Goal: Task Accomplishment & Management: Manage account settings

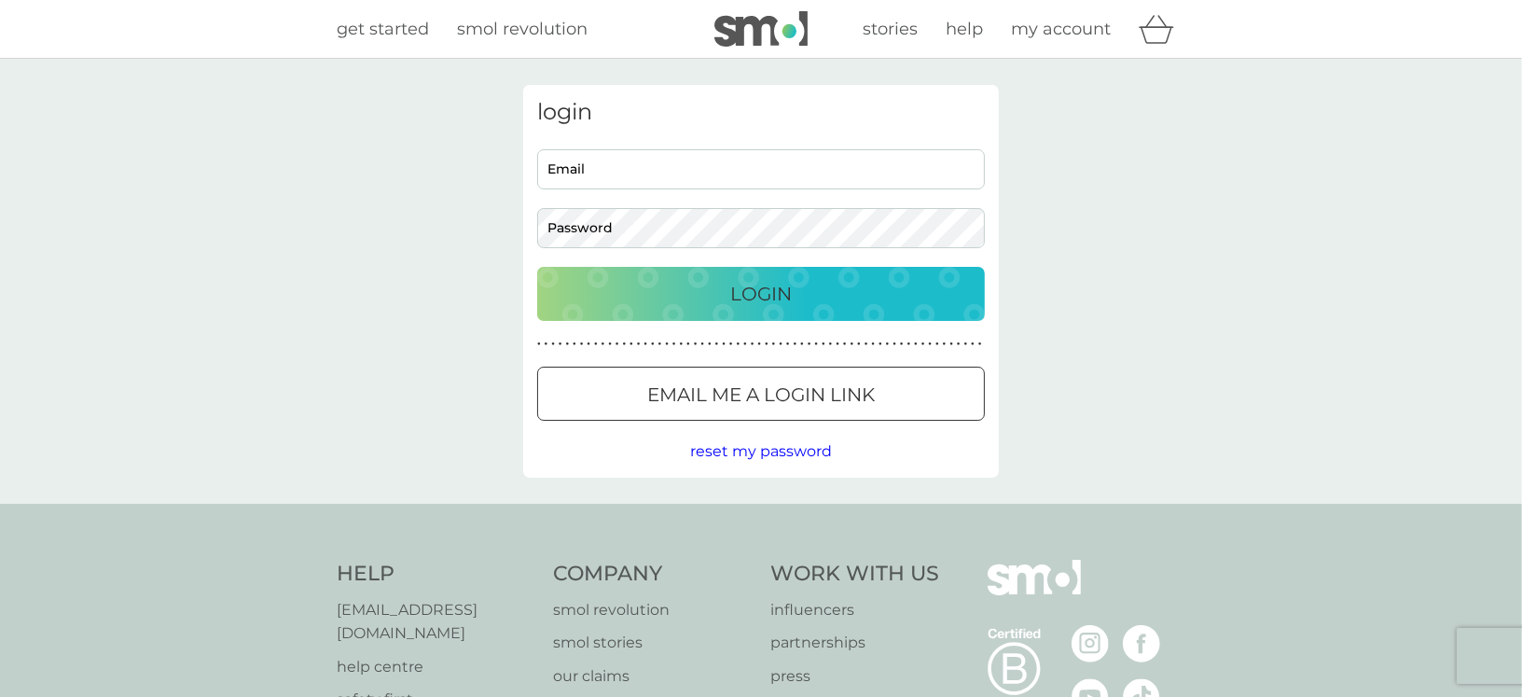
type input "chris.duckworth18@gmail.com"
click at [718, 296] on div "Login" at bounding box center [761, 294] width 410 height 30
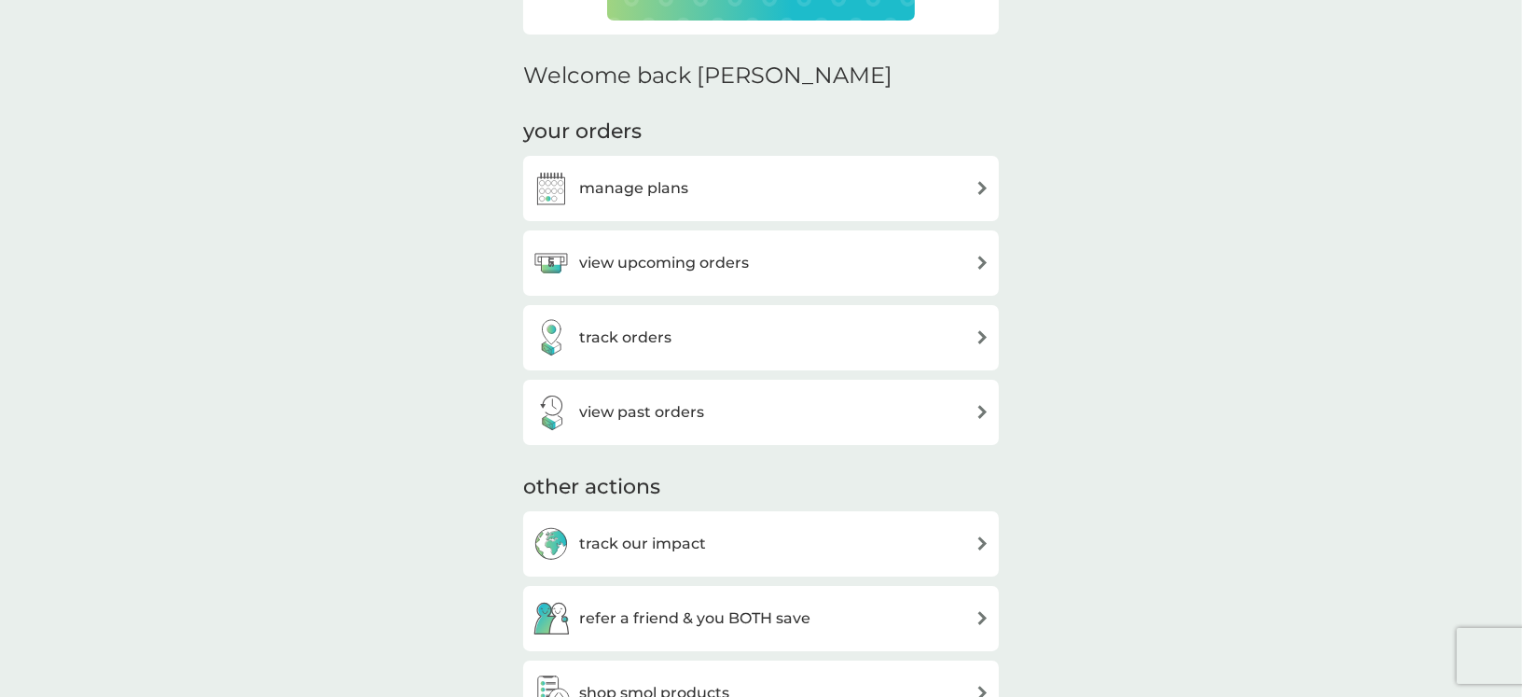
scroll to position [518, 0]
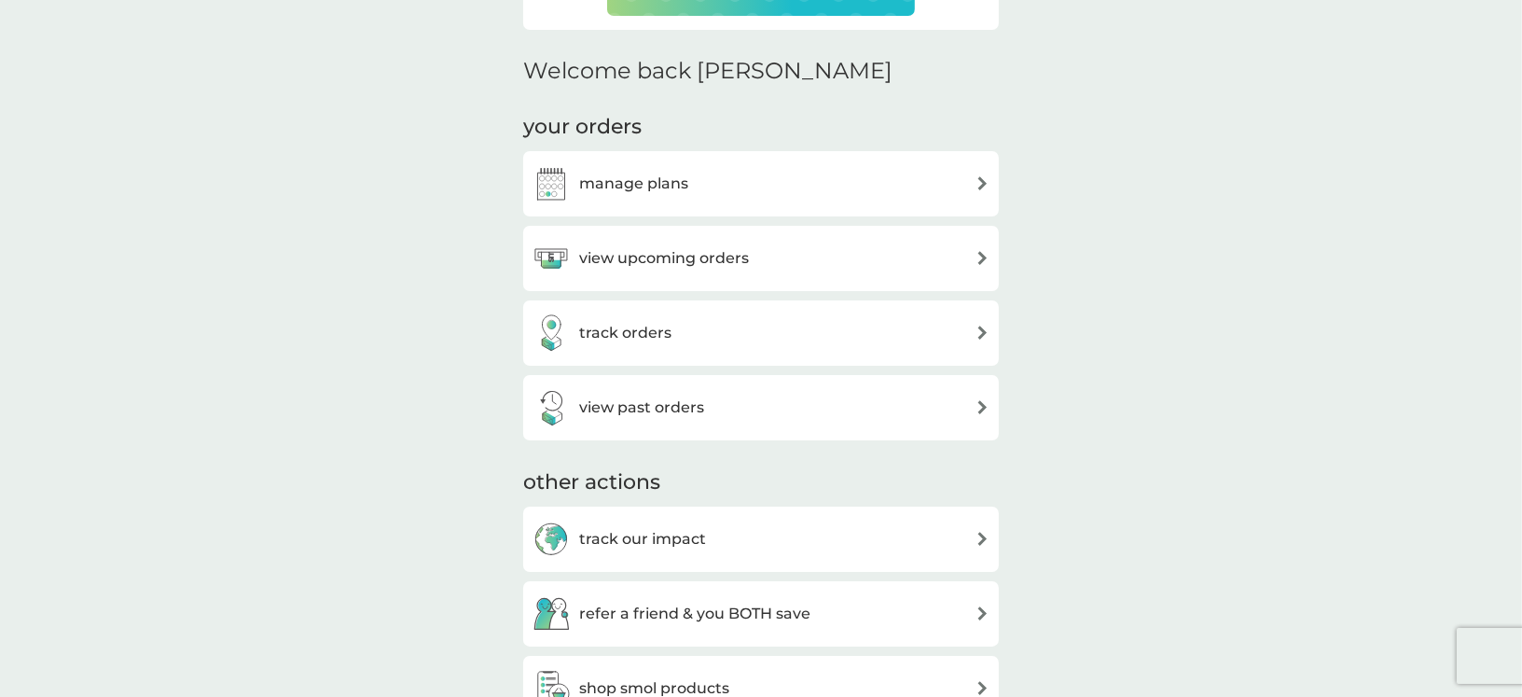
click at [654, 185] on h3 "manage plans" at bounding box center [633, 184] width 109 height 24
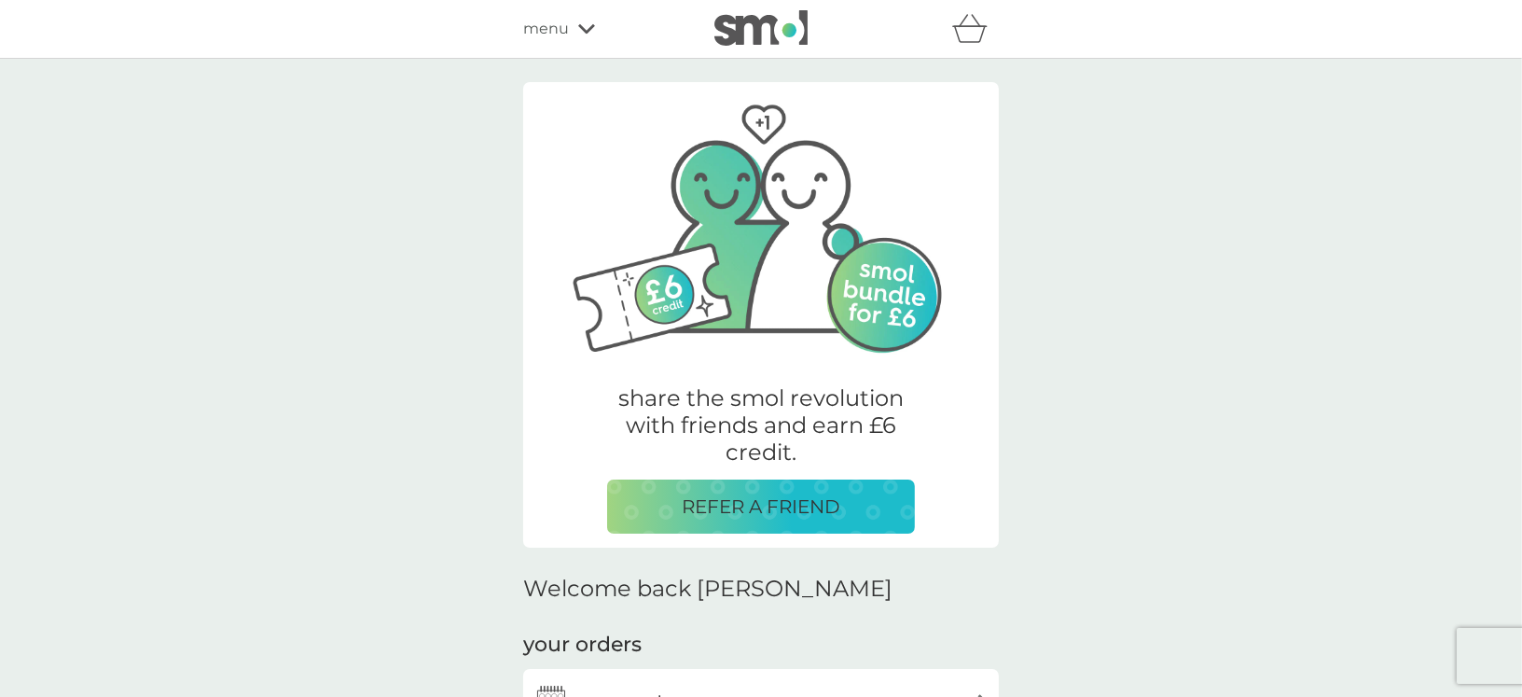
scroll to position [518, 0]
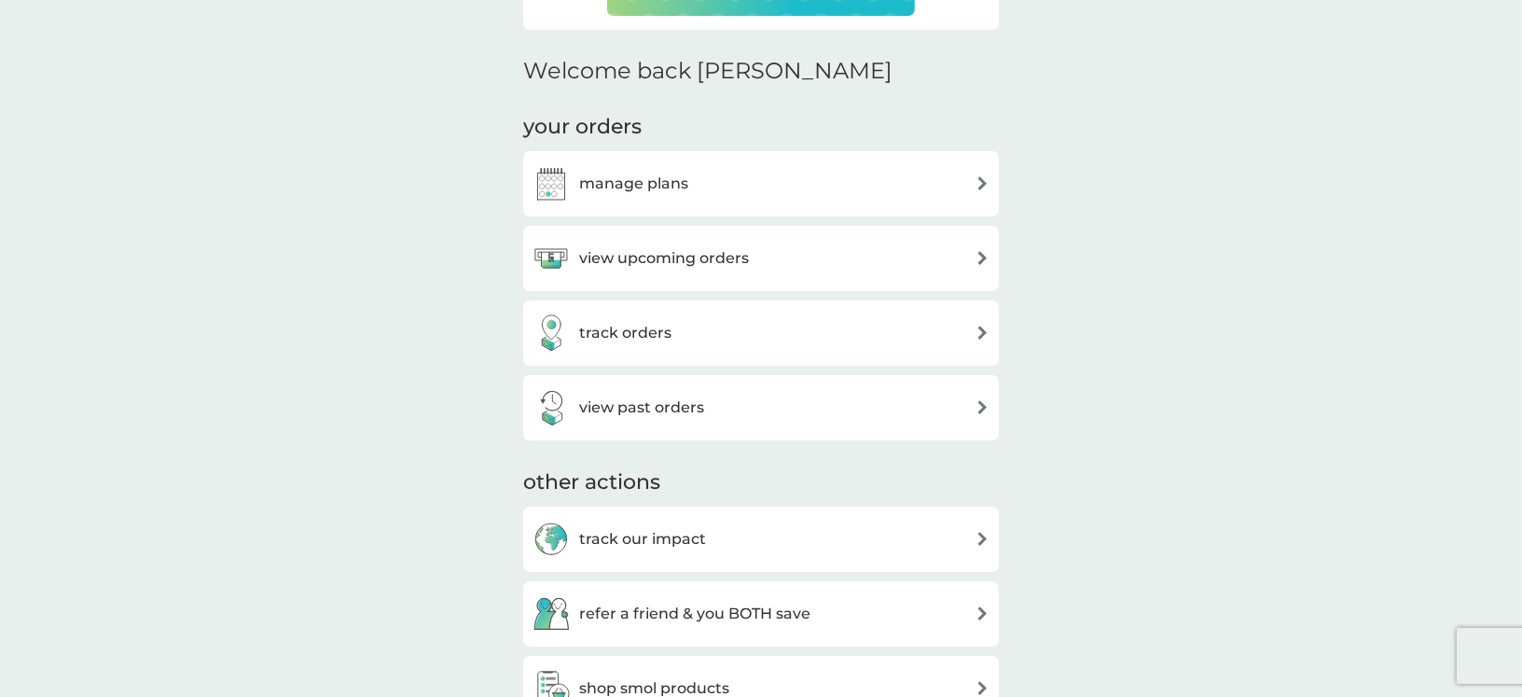
click at [725, 255] on h3 "view upcoming orders" at bounding box center [664, 258] width 170 height 24
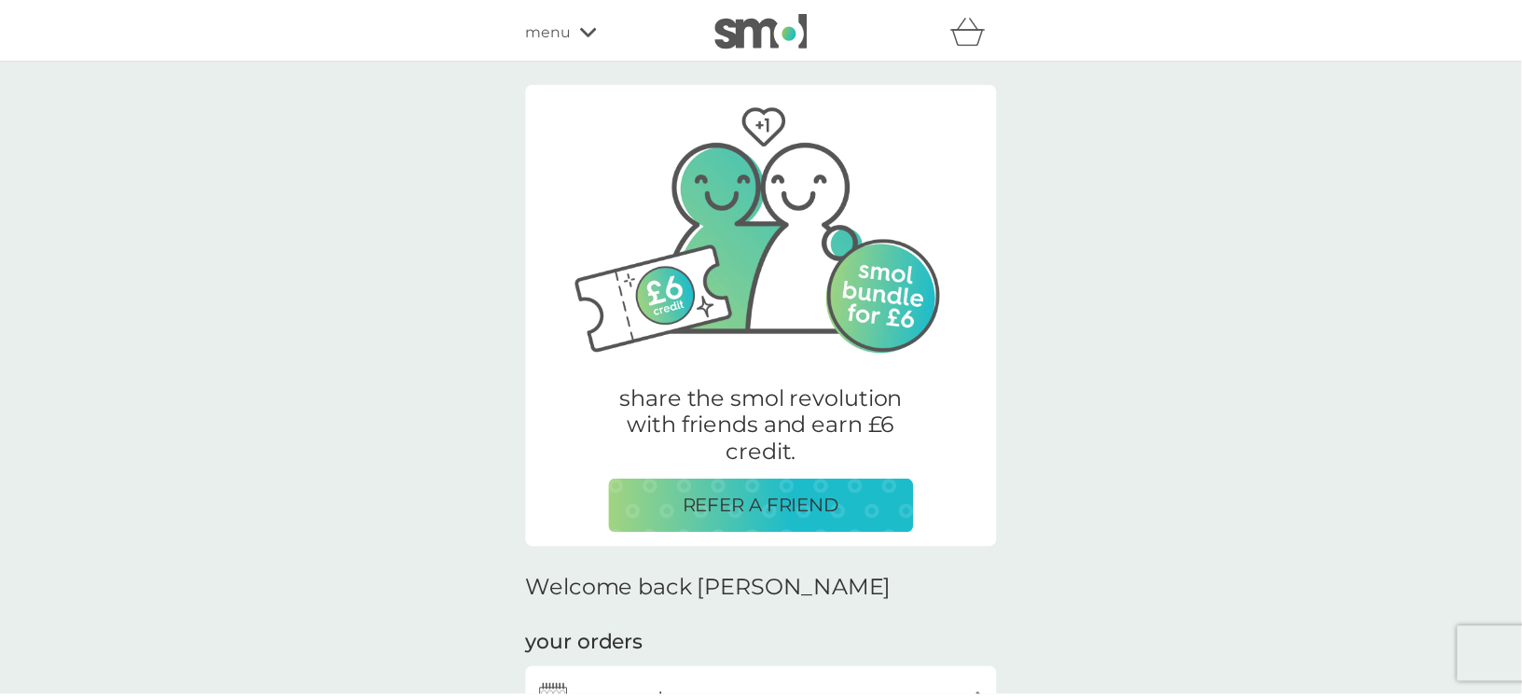
scroll to position [518, 0]
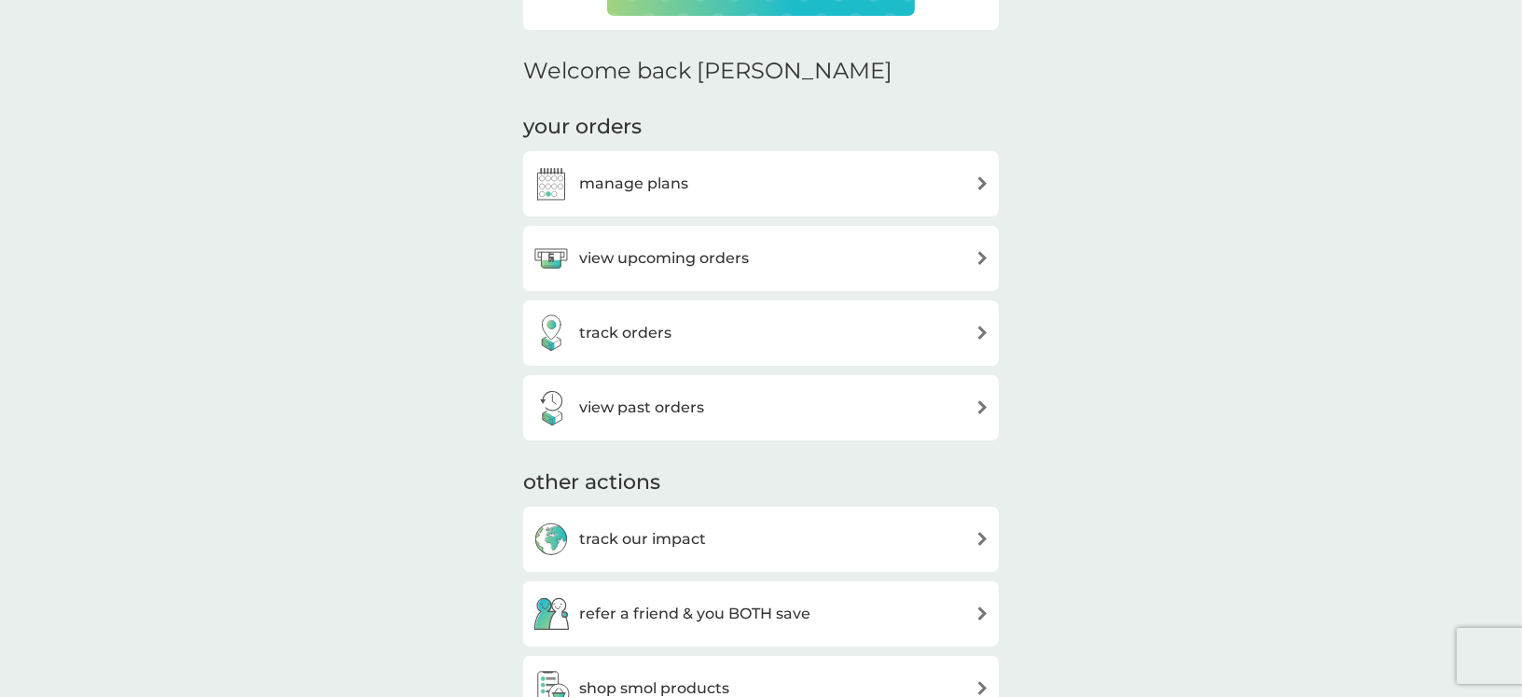
click at [626, 333] on h3 "track orders" at bounding box center [625, 333] width 92 height 24
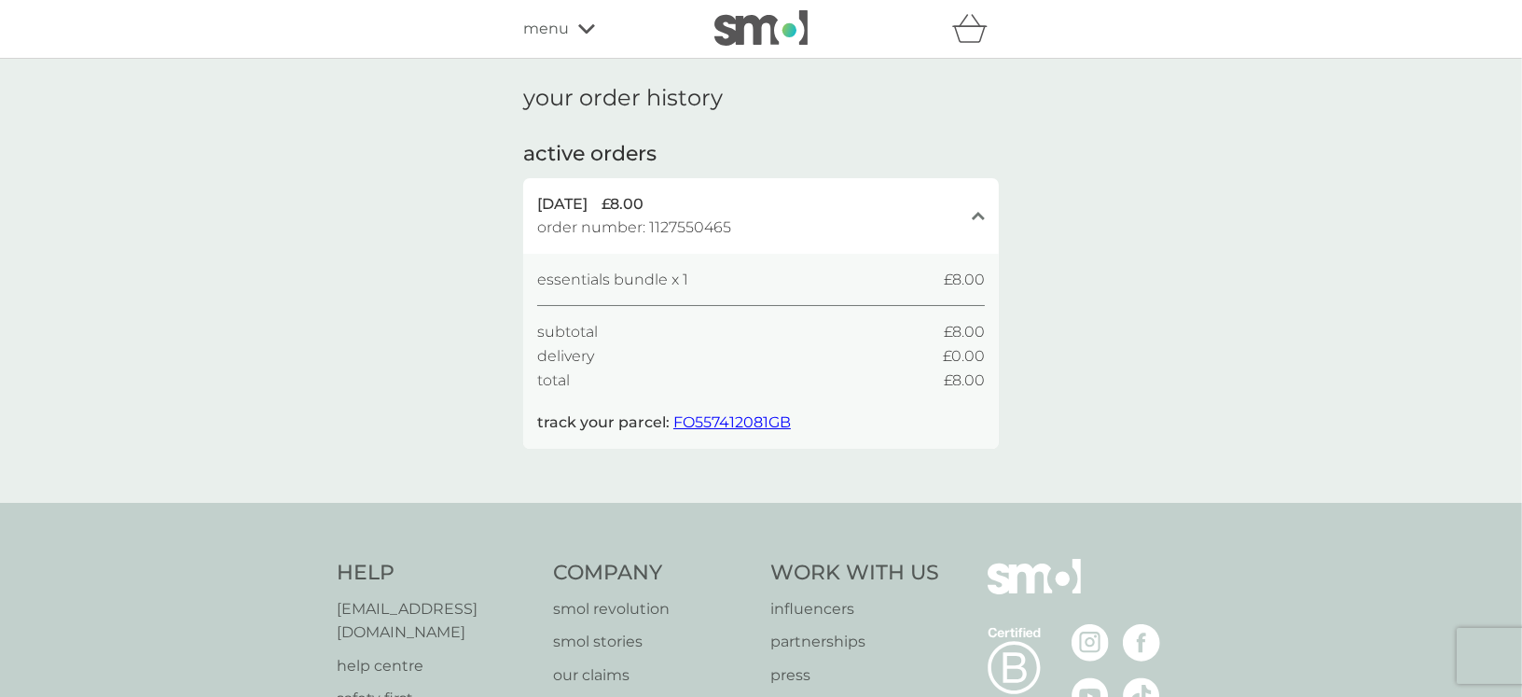
click at [711, 422] on span "FO557412081GB" at bounding box center [731, 422] width 117 height 18
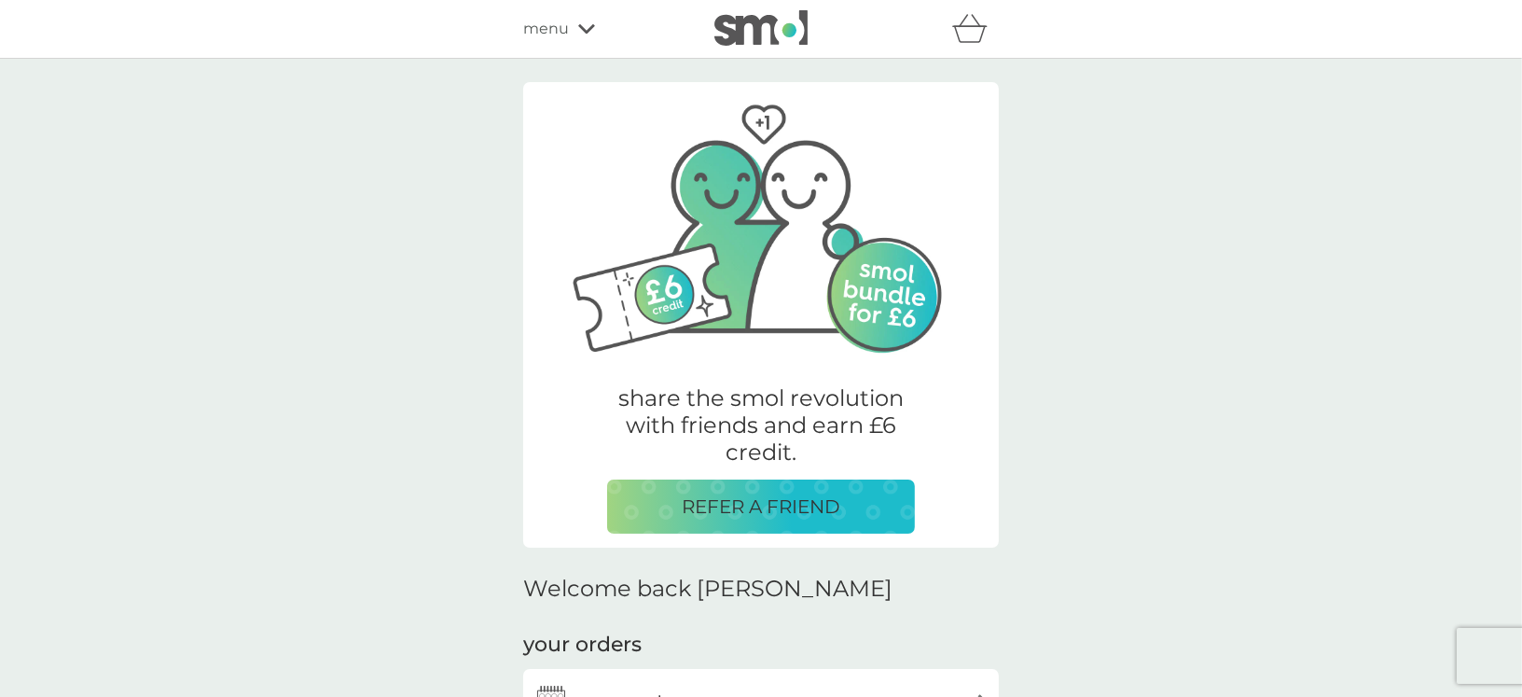
click at [558, 32] on span "menu" at bounding box center [546, 29] width 46 height 24
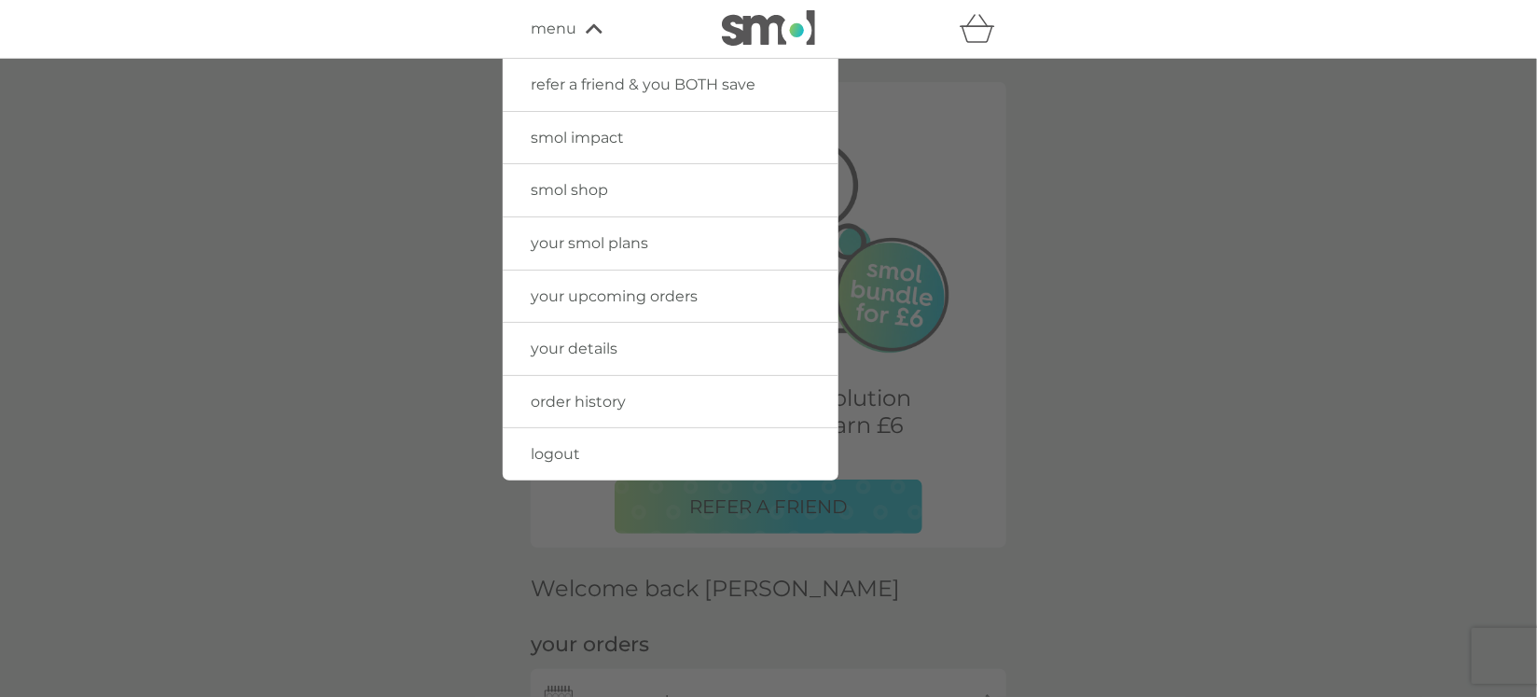
click at [571, 400] on span "order history" at bounding box center [578, 402] width 95 height 18
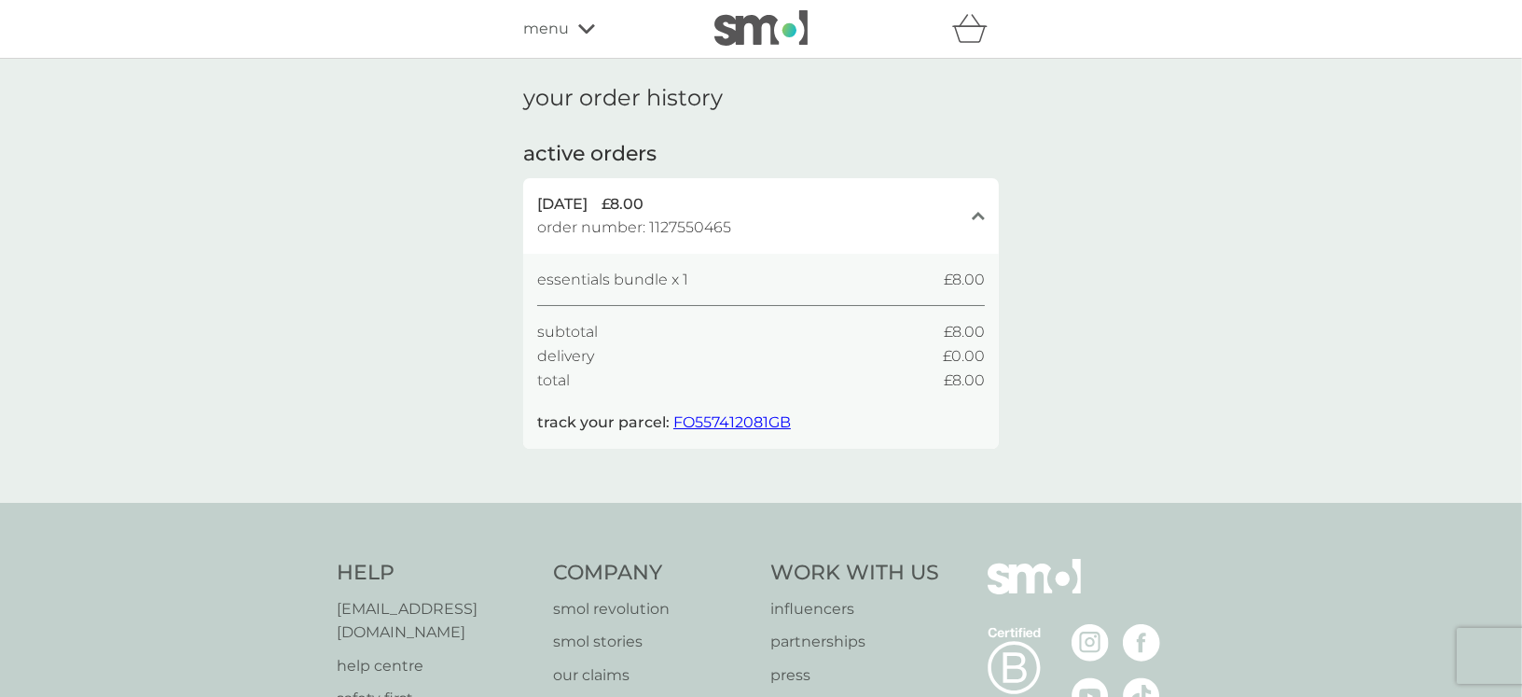
click at [675, 283] on span "essentials bundle x 1" at bounding box center [612, 280] width 151 height 24
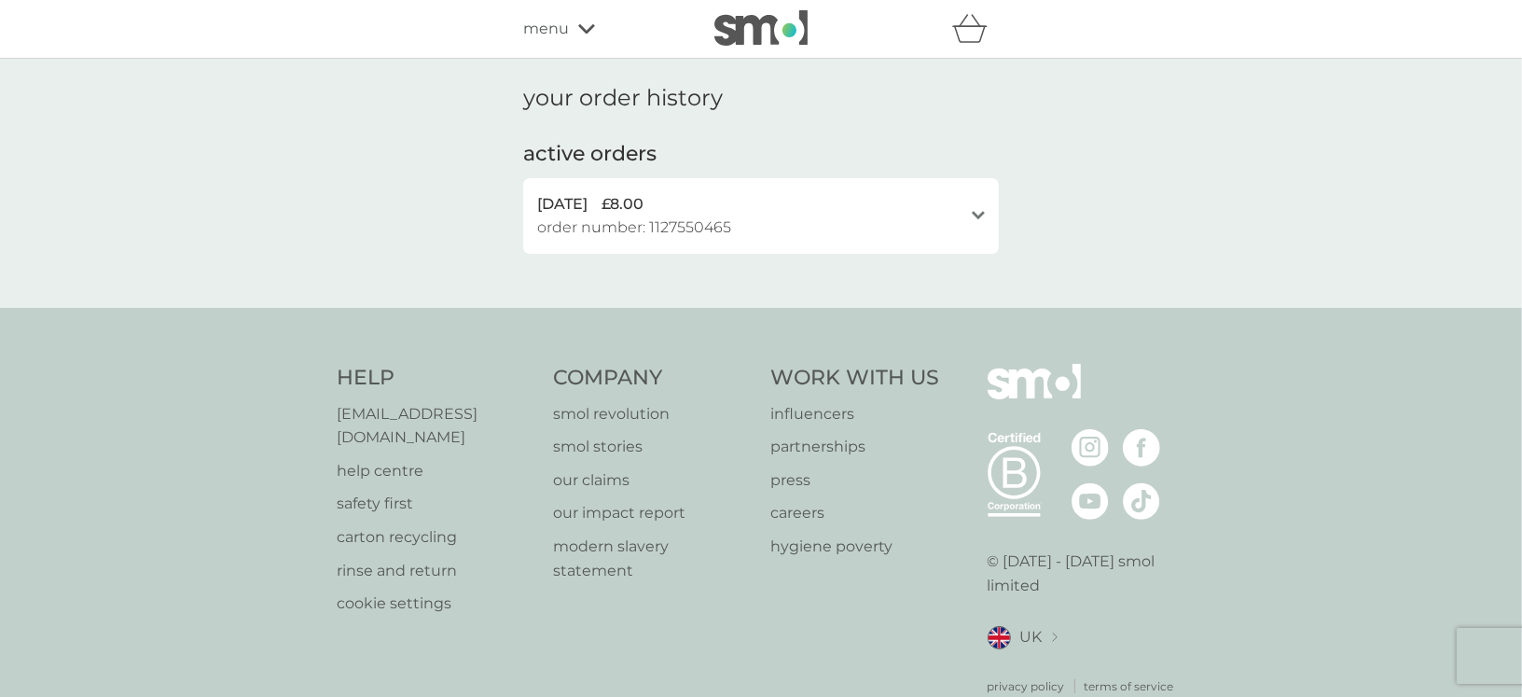
click at [669, 221] on span "order number: 1127550465" at bounding box center [634, 227] width 194 height 24
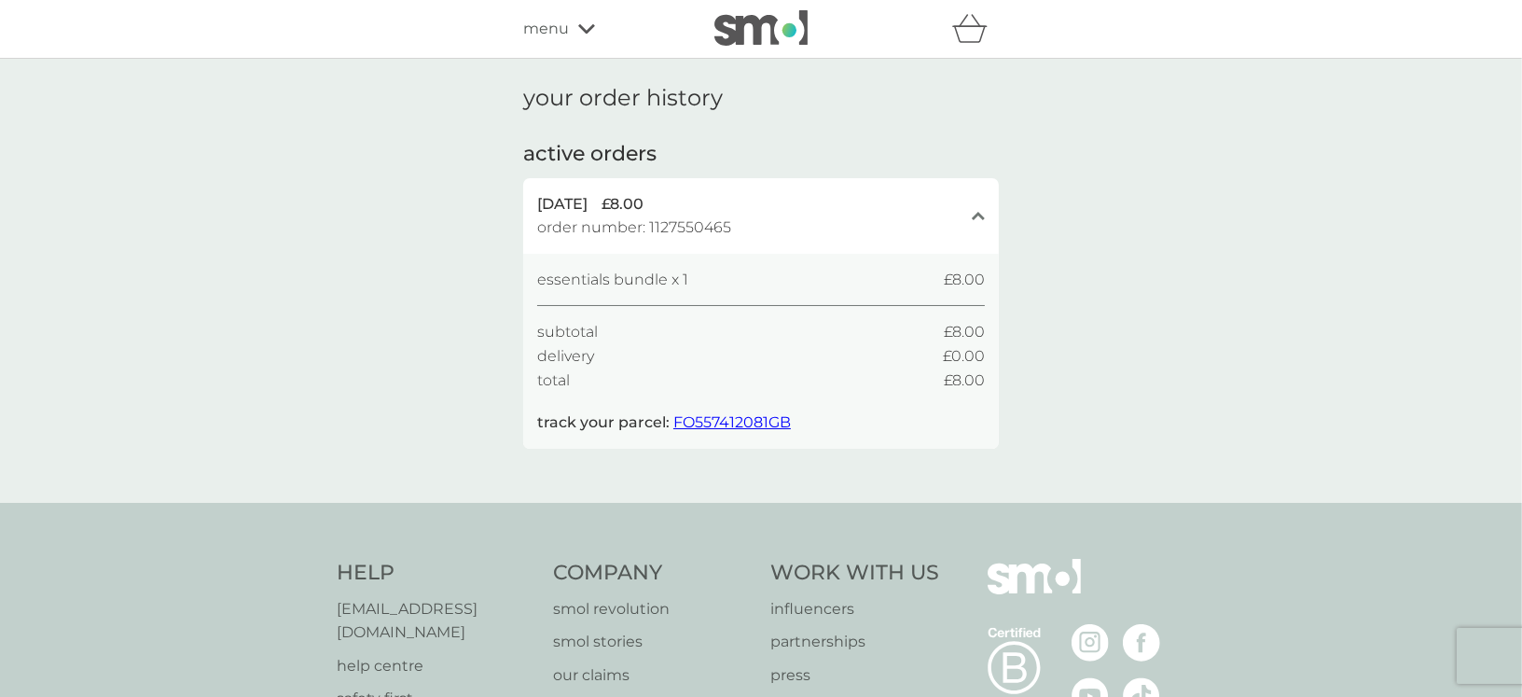
click at [581, 27] on icon at bounding box center [586, 28] width 17 height 9
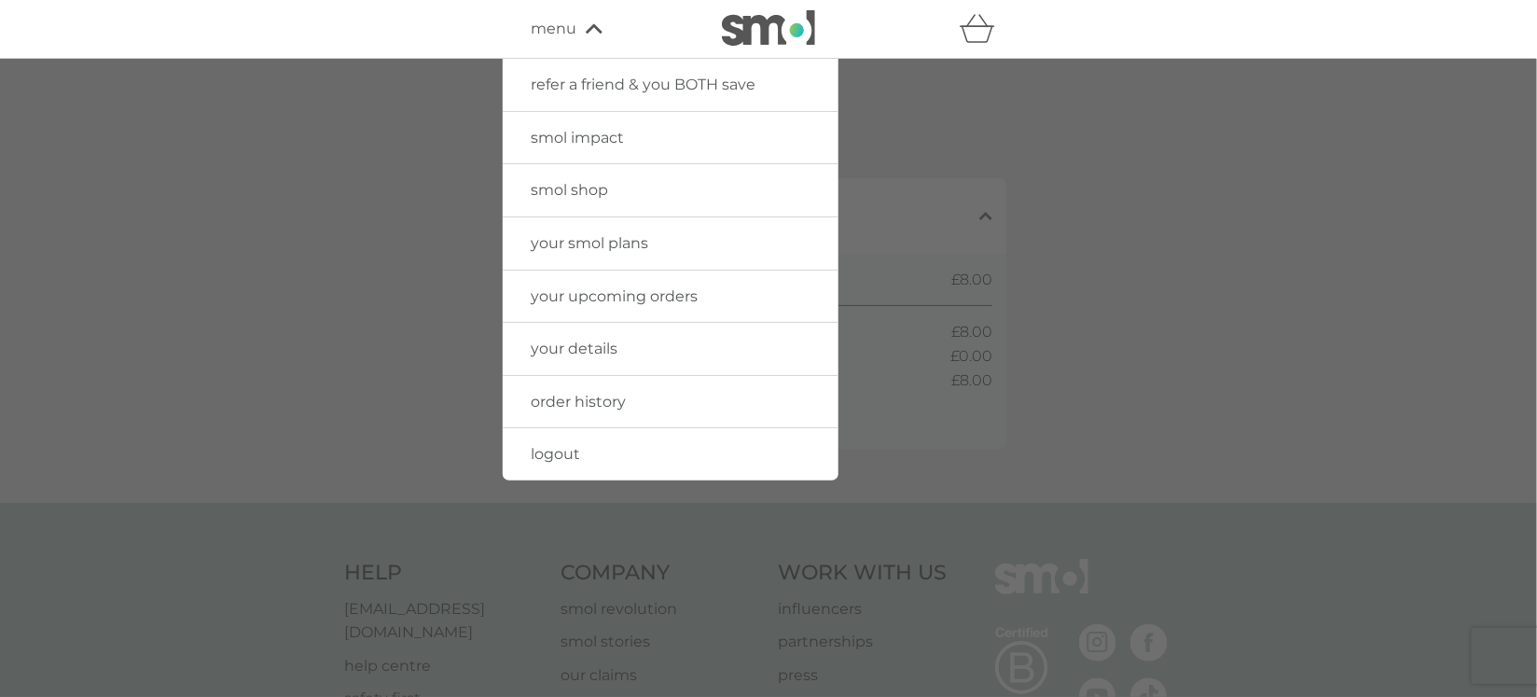
click at [378, 176] on div at bounding box center [768, 407] width 1537 height 697
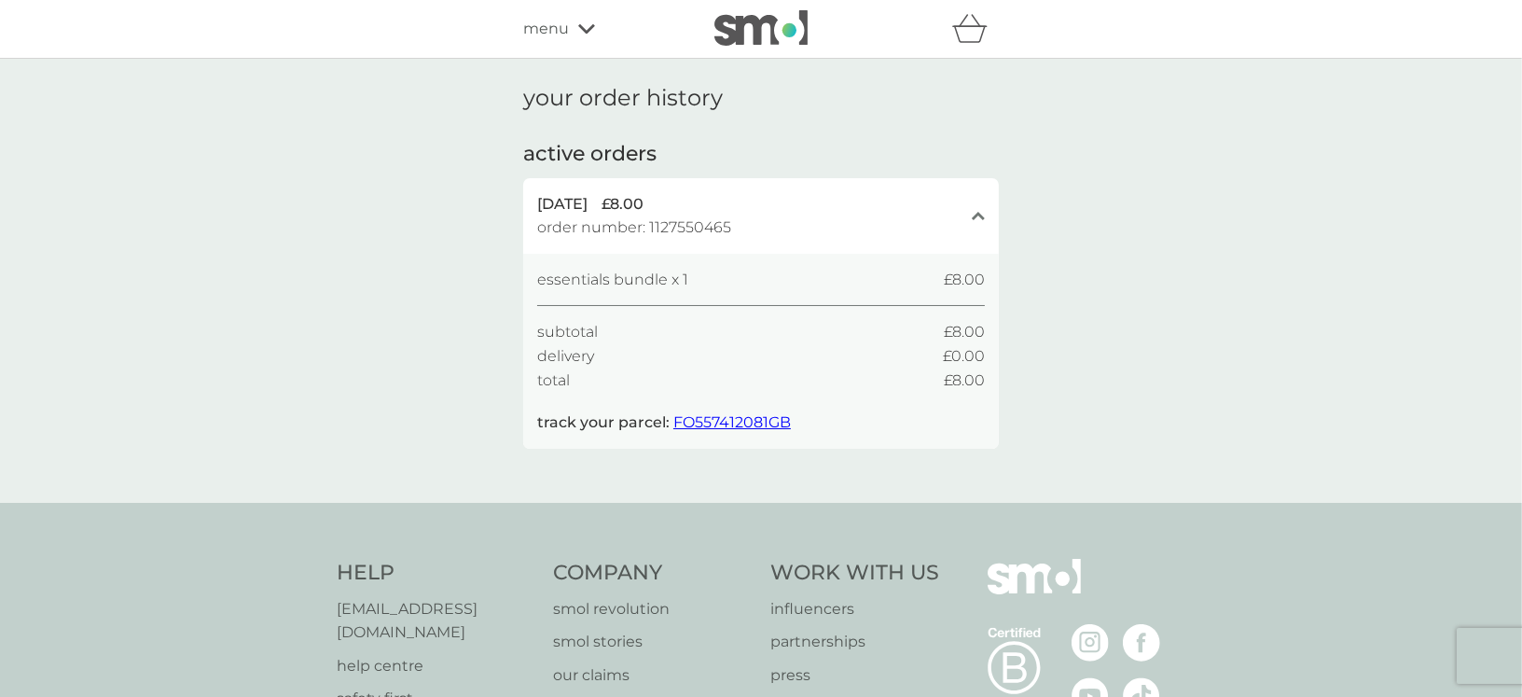
click at [781, 28] on img at bounding box center [760, 27] width 93 height 35
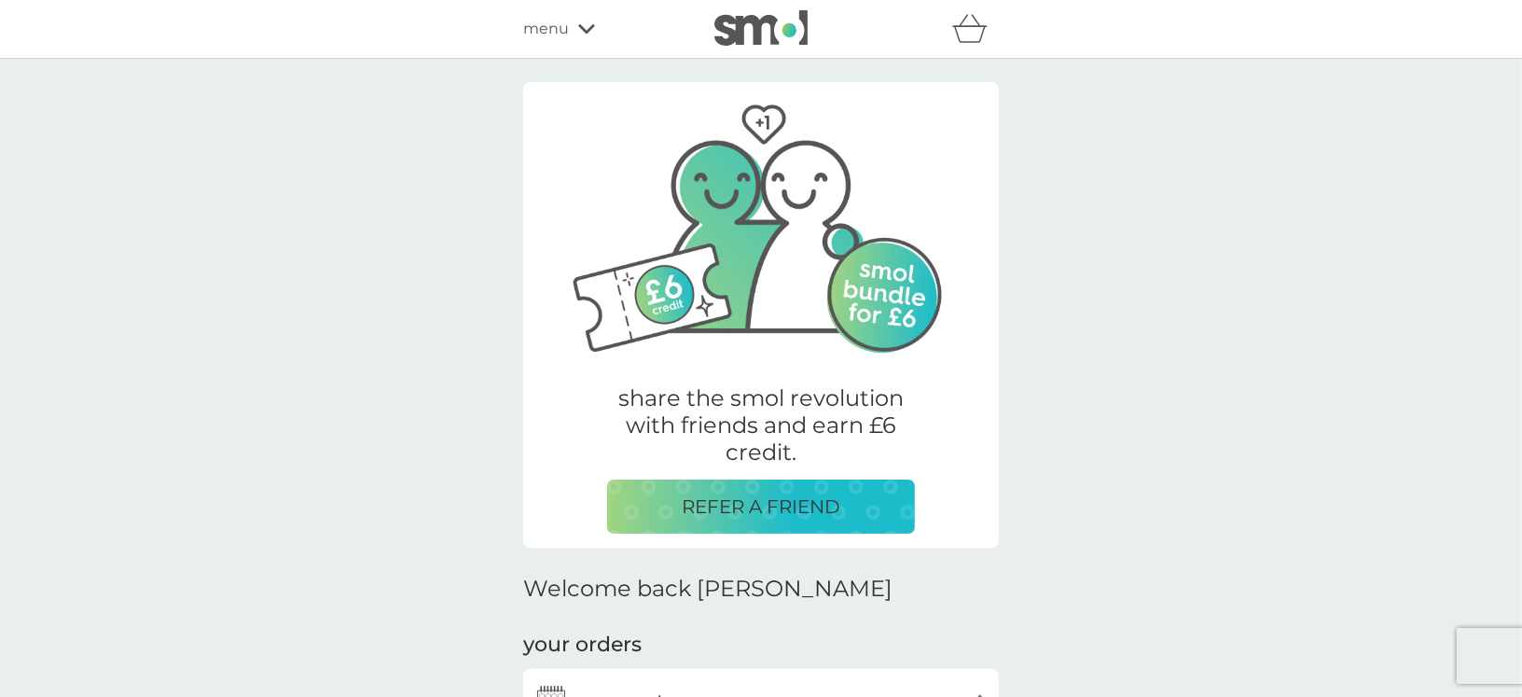
click at [973, 35] on icon "basket" at bounding box center [969, 28] width 35 height 29
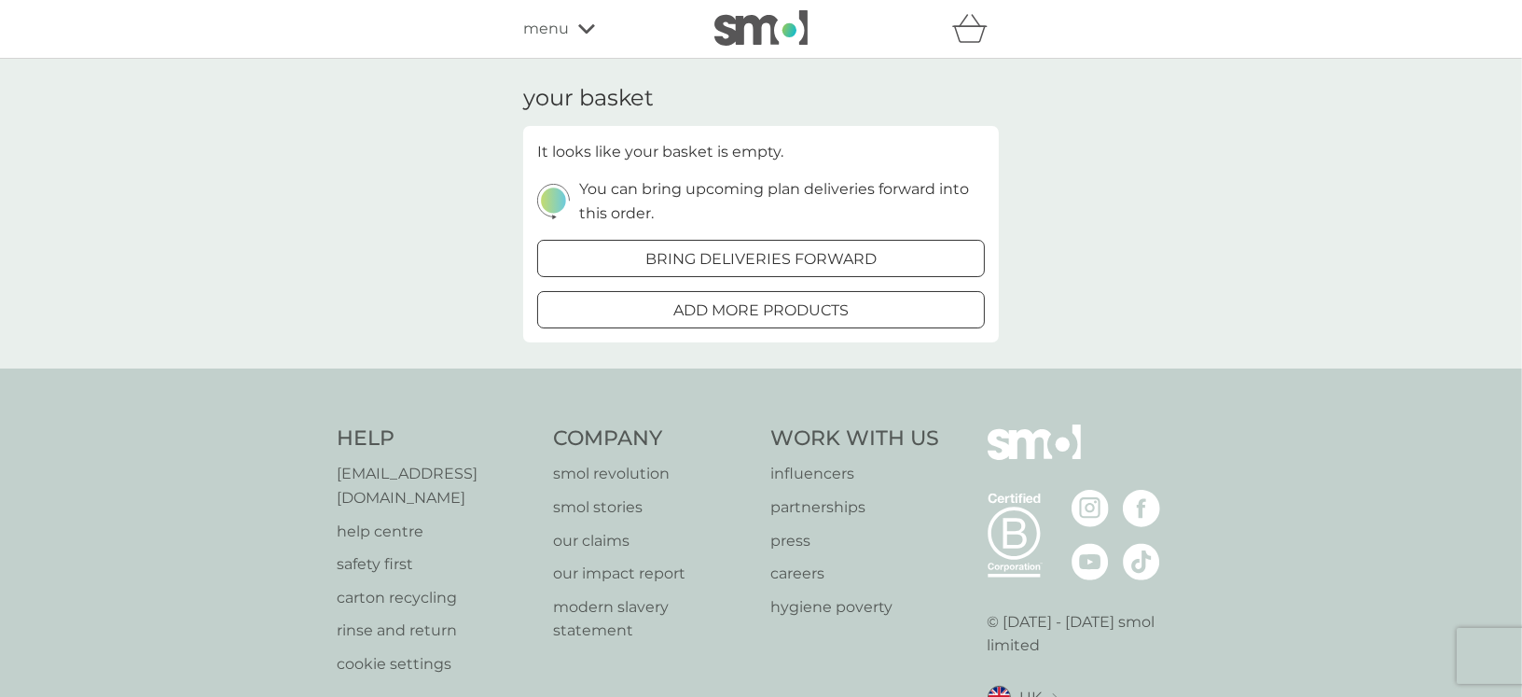
click at [561, 30] on span "menu" at bounding box center [546, 29] width 46 height 24
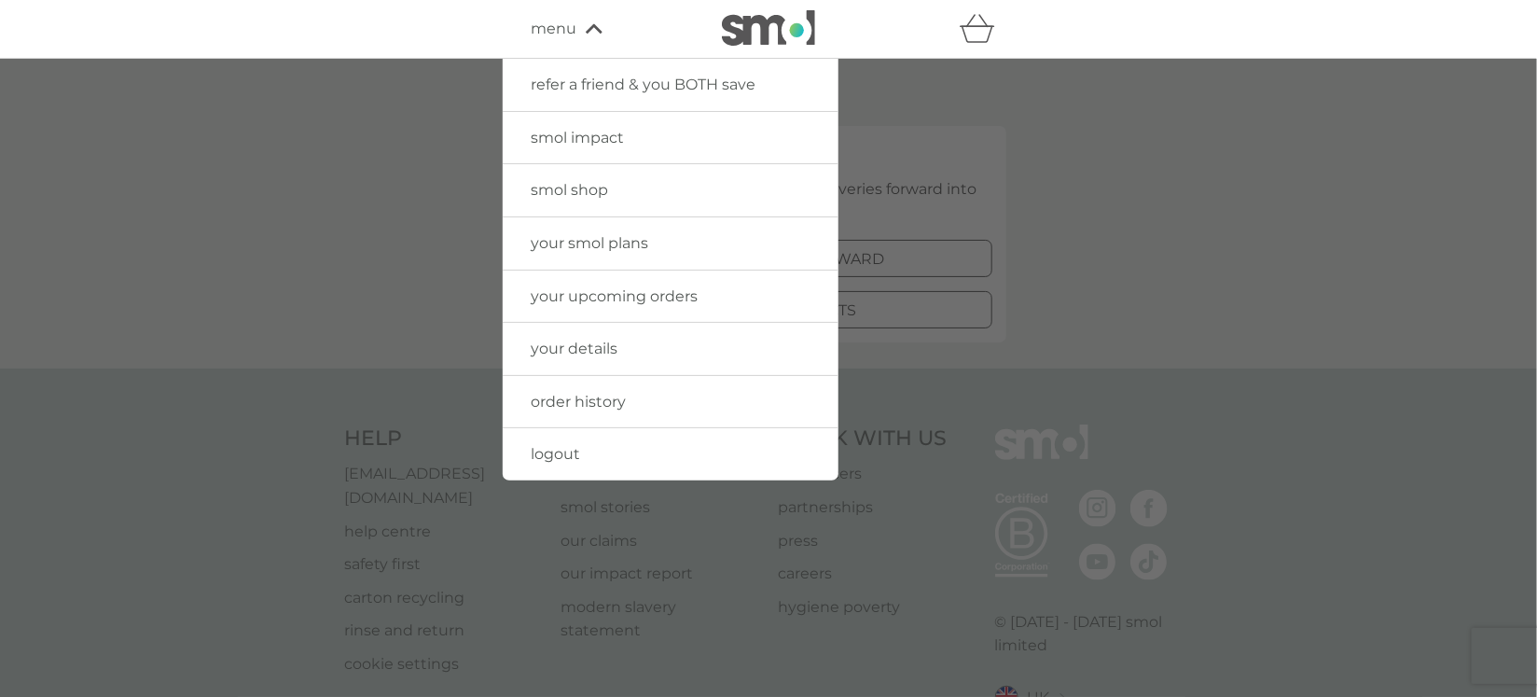
click at [550, 453] on span "logout" at bounding box center [555, 454] width 49 height 18
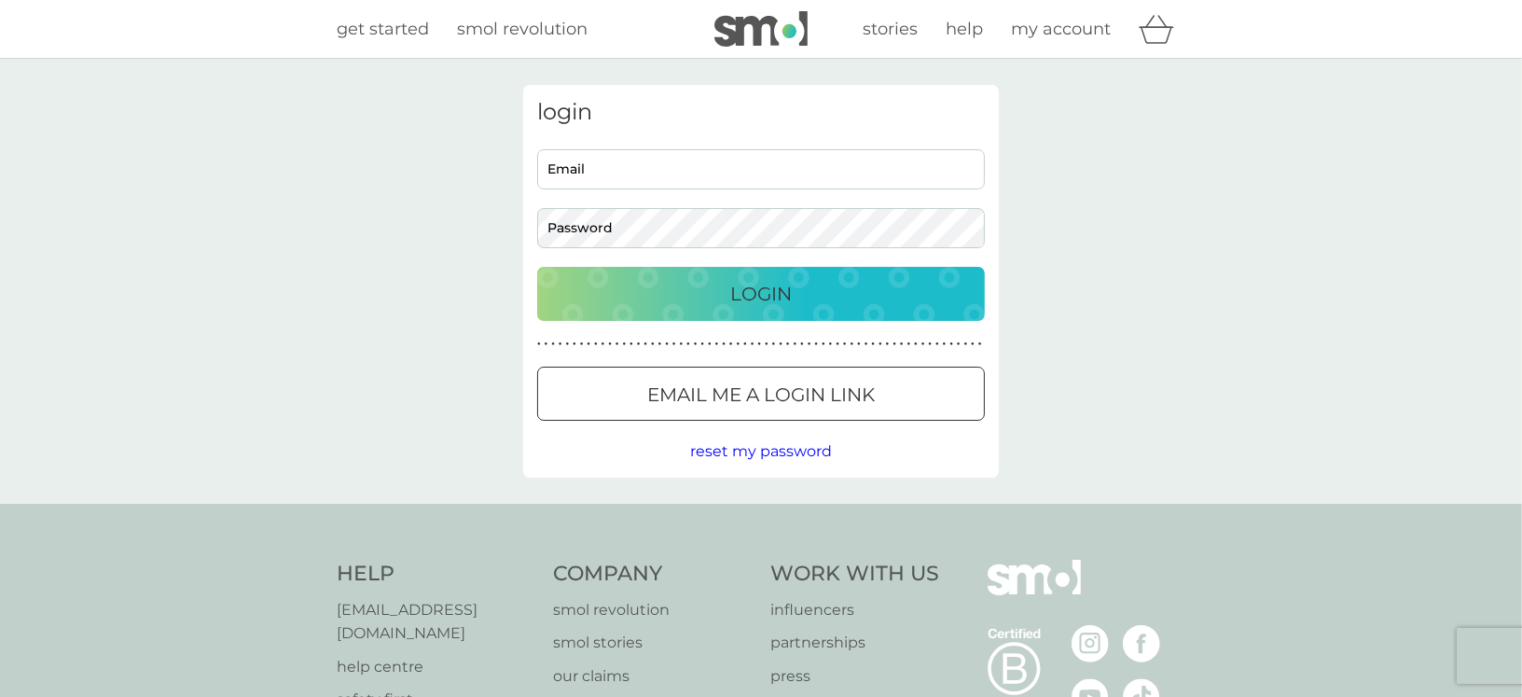
type input "[PERSON_NAME][EMAIL_ADDRESS][DOMAIN_NAME]"
click at [387, 29] on span "get started" at bounding box center [383, 29] width 92 height 21
